Goal: Task Accomplishment & Management: Use online tool/utility

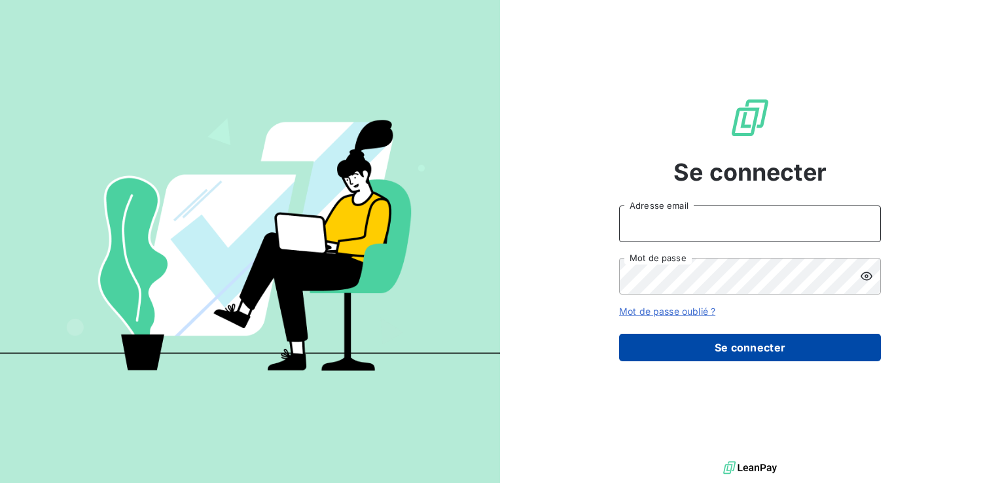
type input "[EMAIL_ADDRESS][DOMAIN_NAME]"
click at [681, 340] on button "Se connecter" at bounding box center [750, 347] width 262 height 27
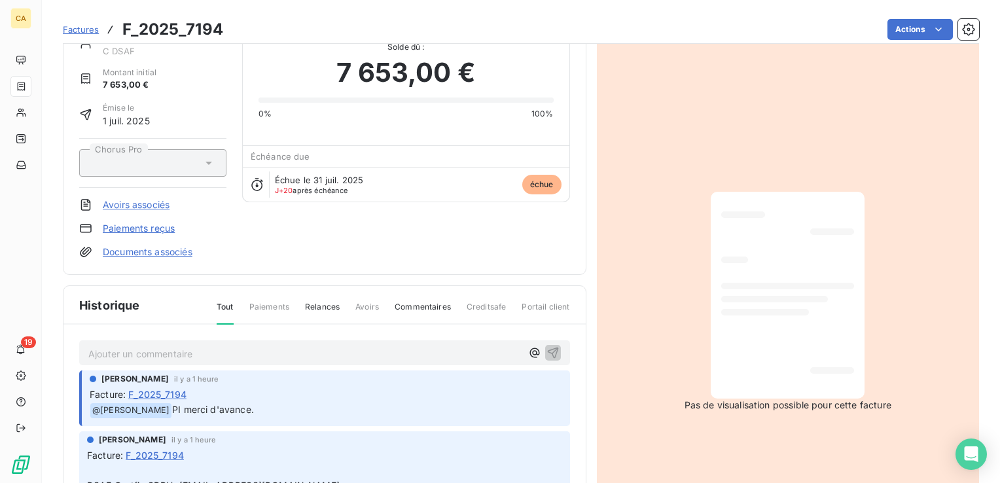
scroll to position [33, 0]
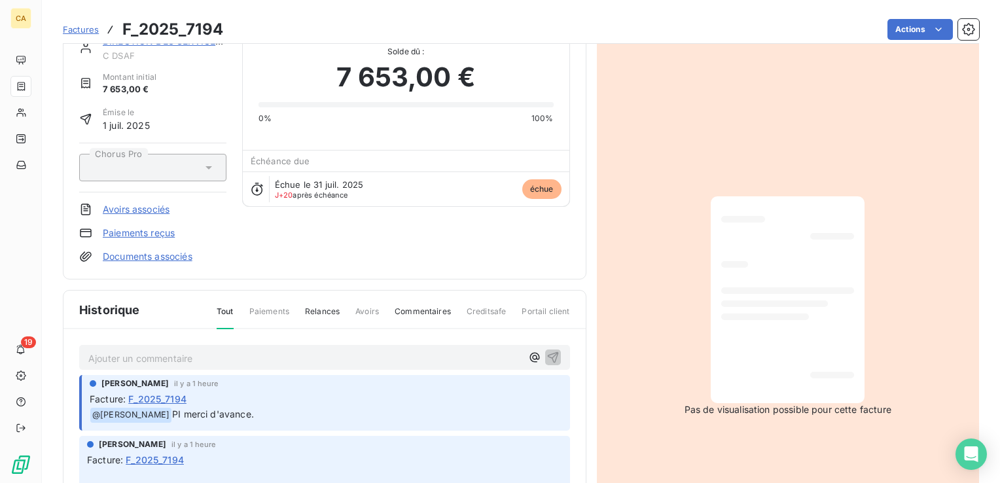
click at [147, 355] on p "Ajouter un commentaire ﻿" at bounding box center [304, 358] width 433 height 16
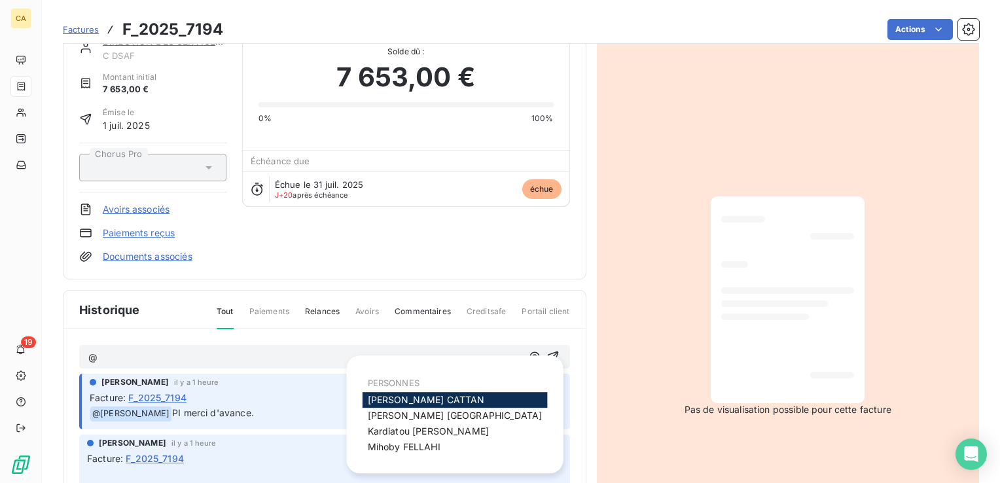
click at [427, 400] on span "Aurélie CATTAN" at bounding box center [426, 399] width 117 height 11
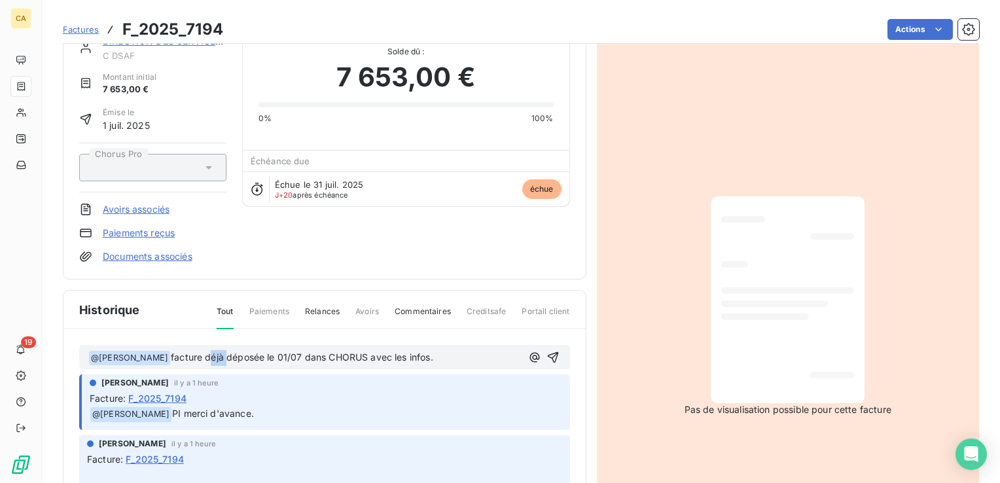
drag, startPoint x: 221, startPoint y: 354, endPoint x: 202, endPoint y: 356, distance: 19.7
click at [202, 356] on span "facture déjà déposée le 01/07 dans CHORUS avec les infos." at bounding box center [302, 356] width 262 height 11
click at [547, 355] on icon "button" at bounding box center [552, 356] width 11 height 11
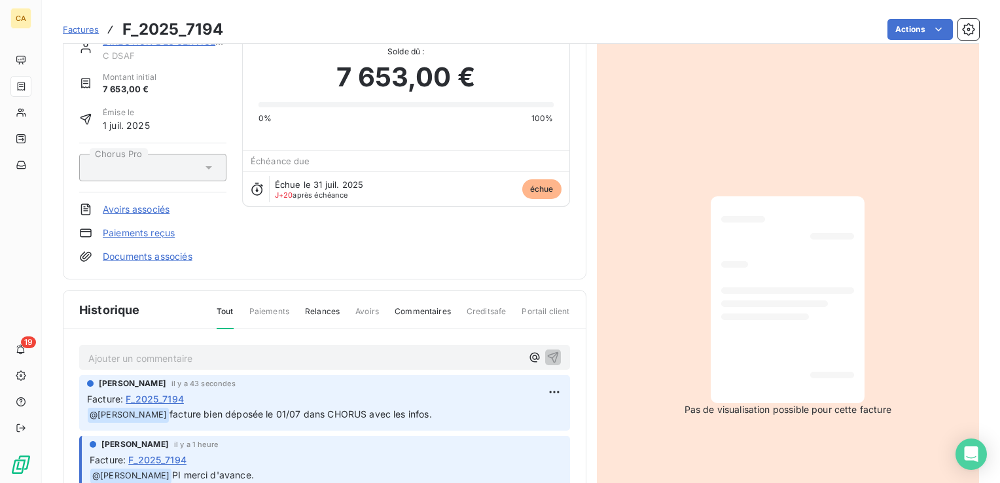
scroll to position [0, 0]
